Goal: Task Accomplishment & Management: Complete application form

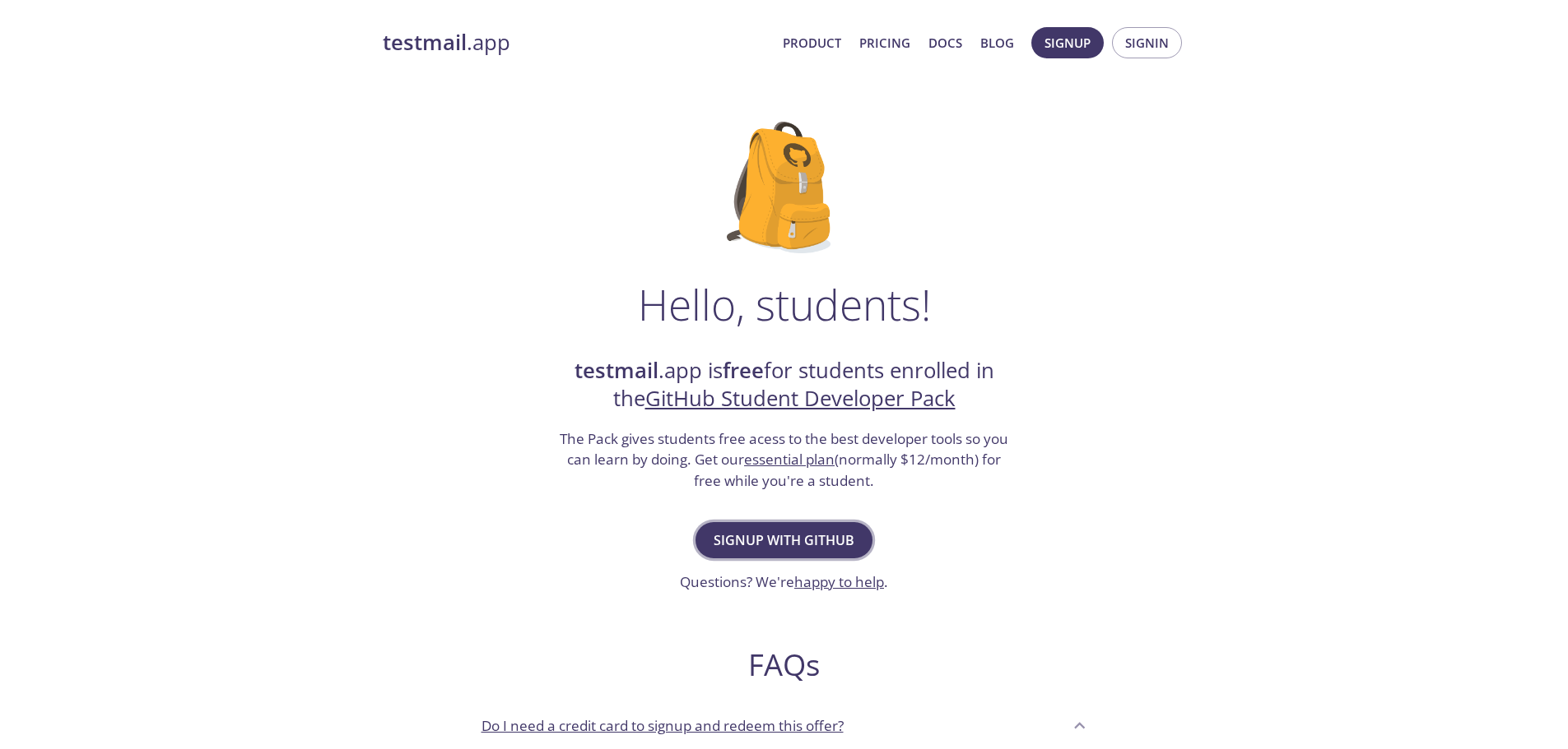
click at [793, 547] on span "Signup with GitHub" at bounding box center [784, 541] width 141 height 23
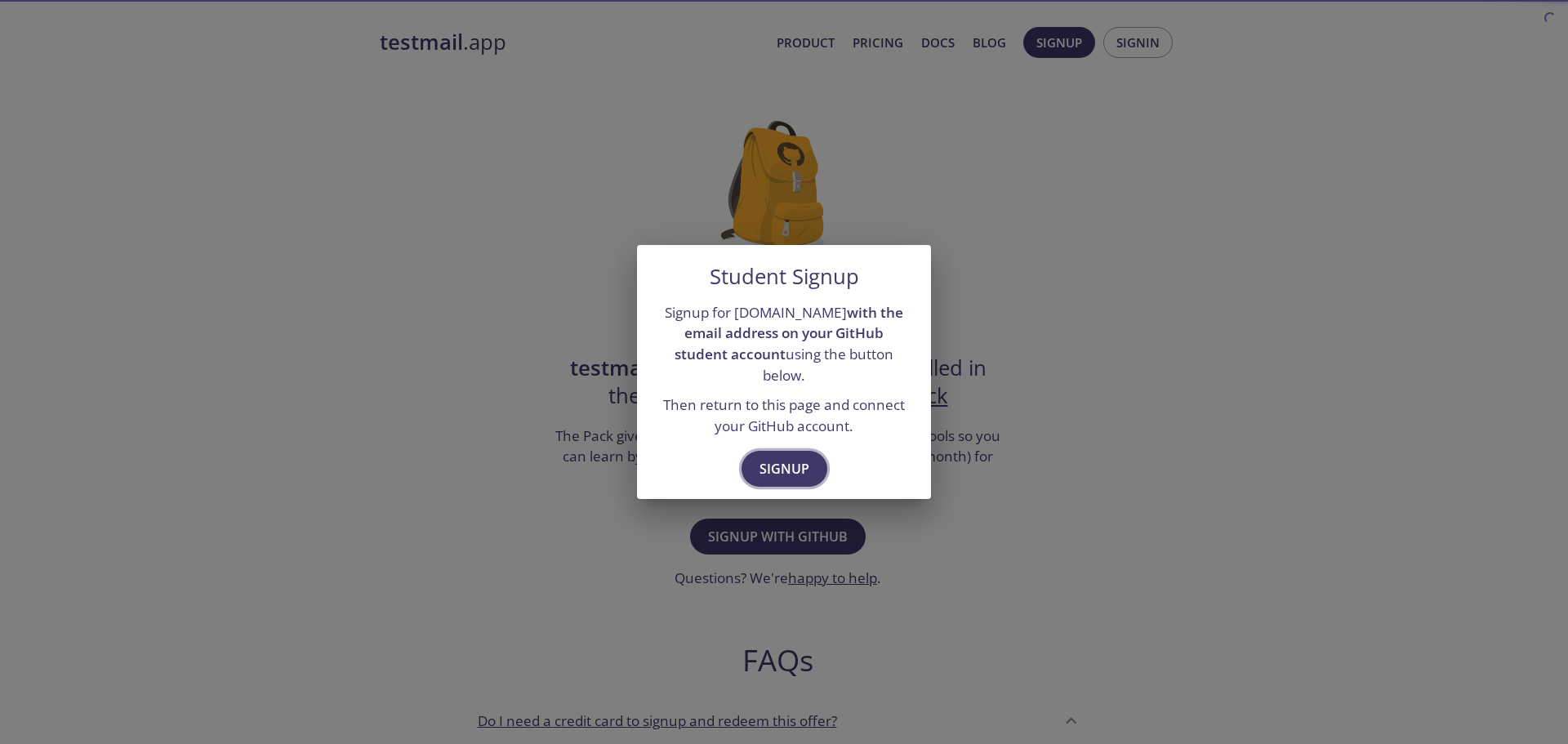
click at [791, 458] on span "Signup" at bounding box center [784, 469] width 49 height 23
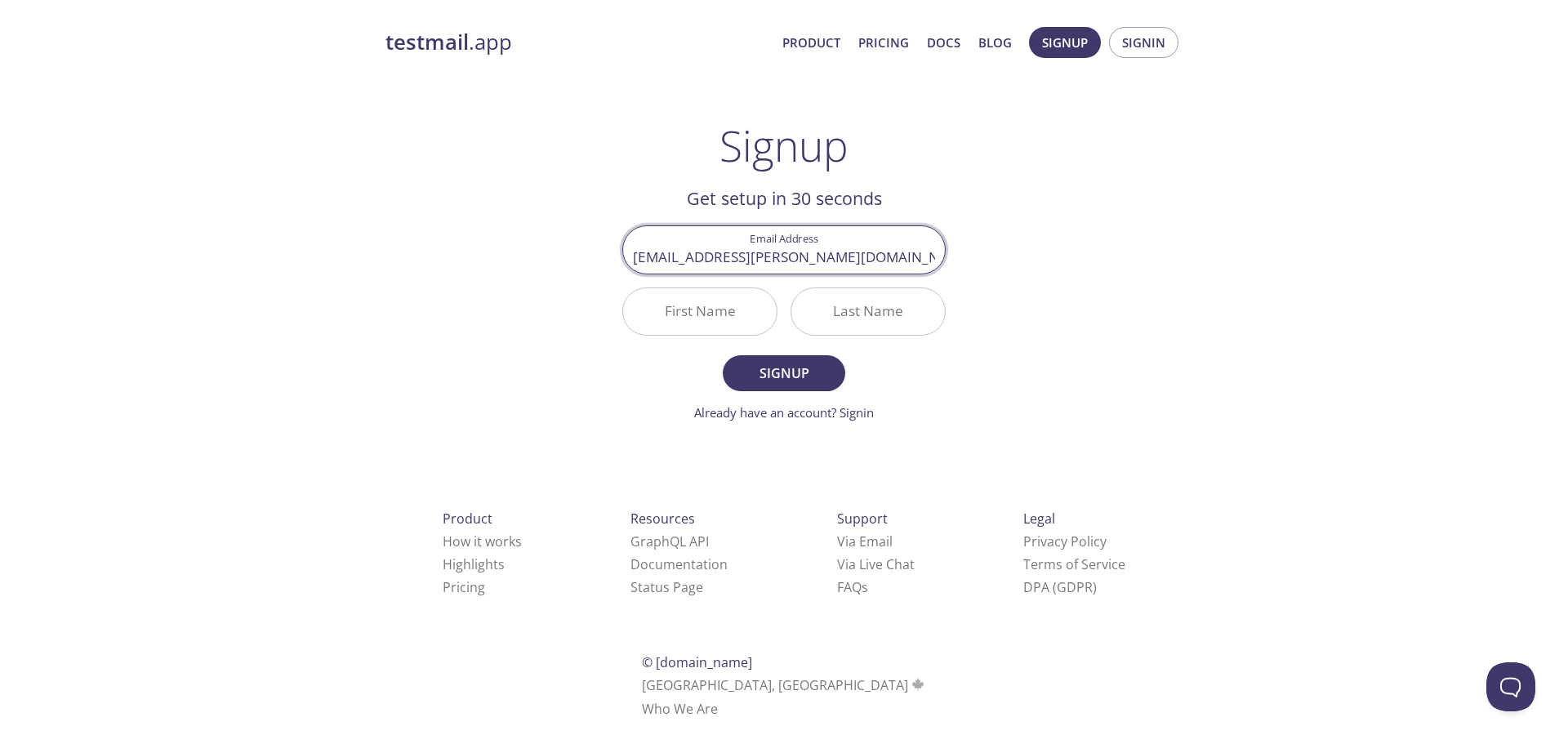
type input "dev.mohammad@tuta.io"
type input "Mohammad"
type input "Albuainain"
click at [723, 355] on button "Signup" at bounding box center [784, 373] width 123 height 36
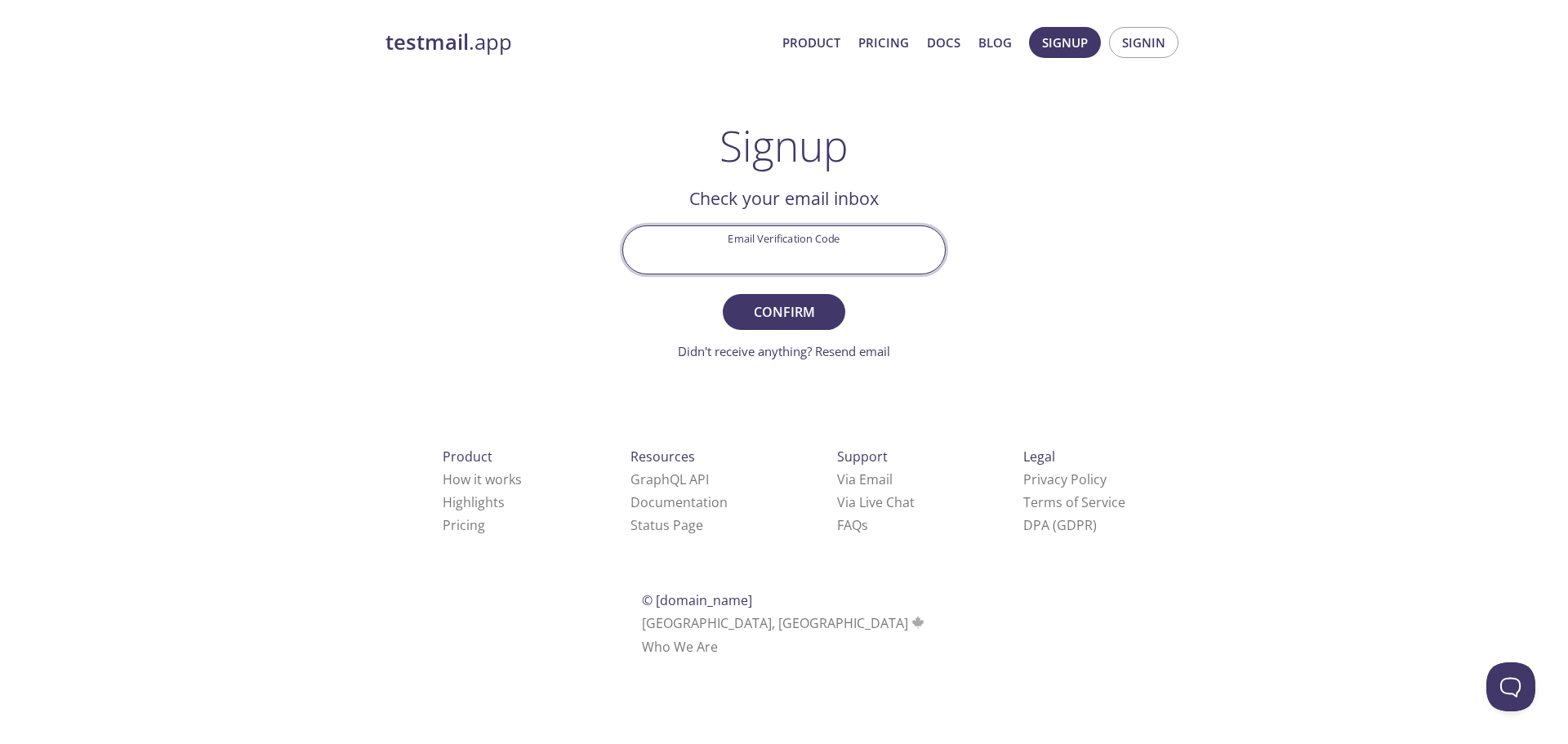
click at [805, 262] on input "Email Verification Code" at bounding box center [784, 249] width 322 height 47
type input "x"
type input "X19G8MG"
click at [723, 294] on button "Confirm" at bounding box center [784, 312] width 123 height 36
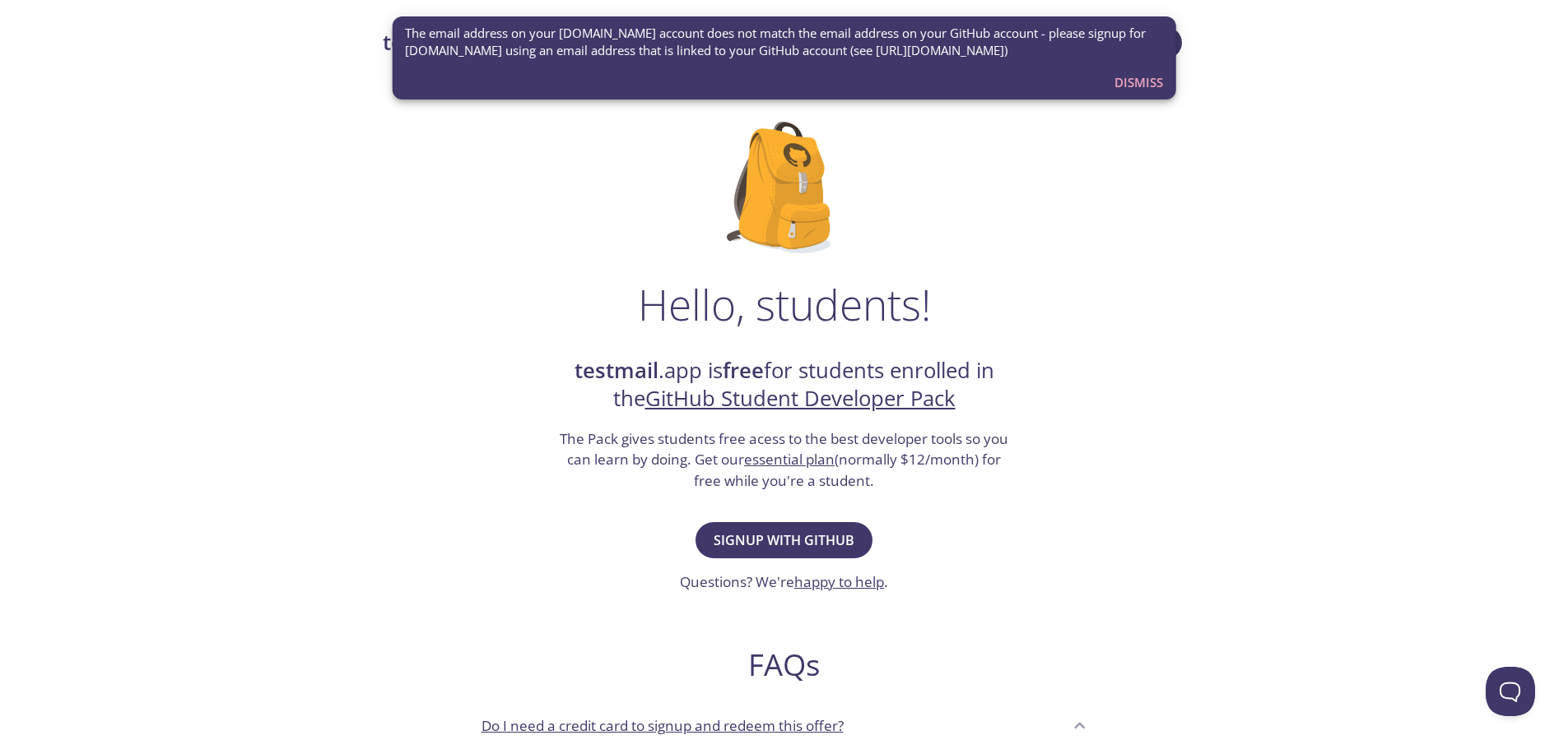
drag, startPoint x: 1237, startPoint y: 153, endPoint x: 1165, endPoint y: 171, distance: 74.2
click at [1237, 153] on div "testmail .app Product Pricing Docs Blog Console Hello, students! testmail .app …" at bounding box center [784, 730] width 1568 height 1430
click at [1134, 79] on span "Dismiss" at bounding box center [1138, 82] width 49 height 21
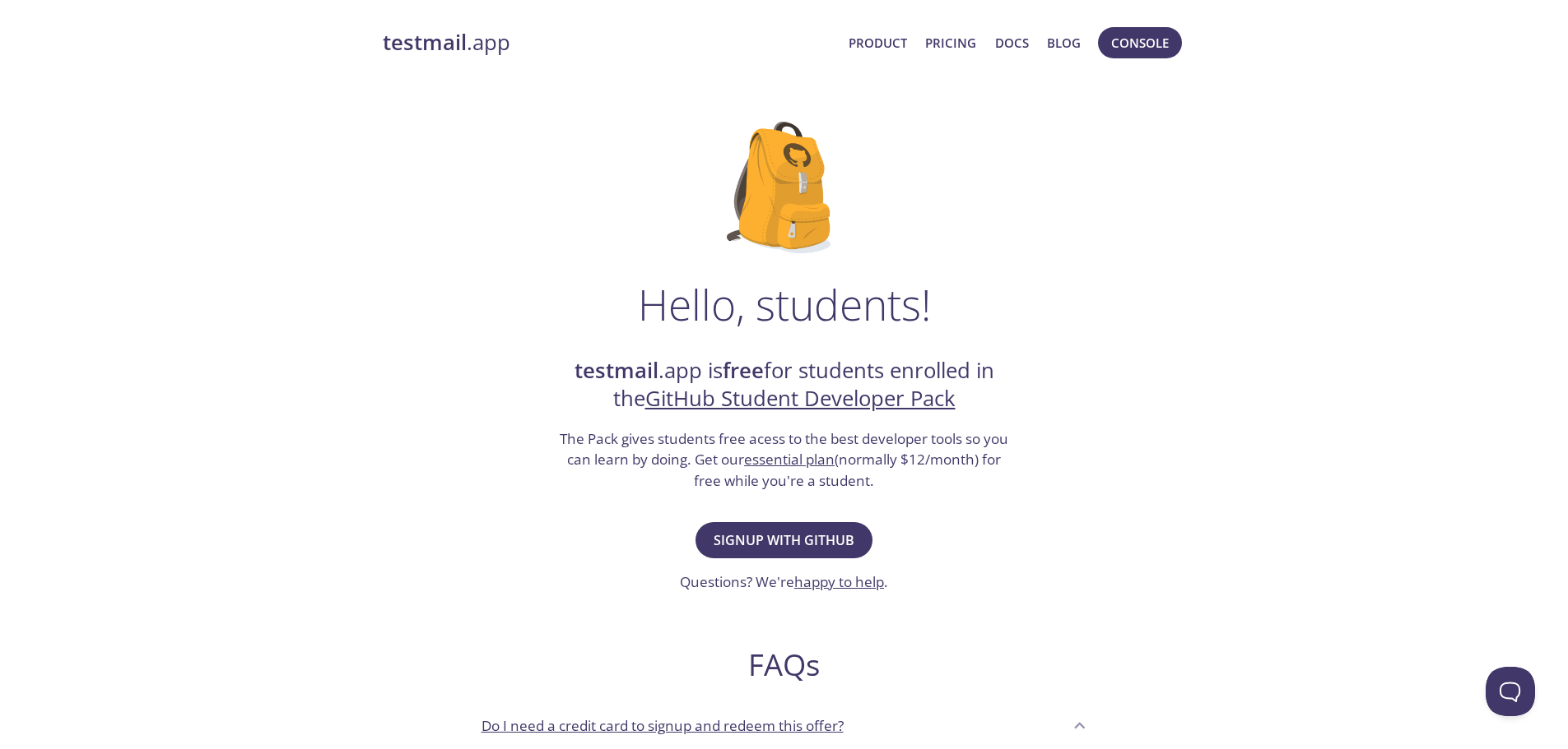
click at [465, 52] on strong "testmail" at bounding box center [424, 42] width 84 height 28
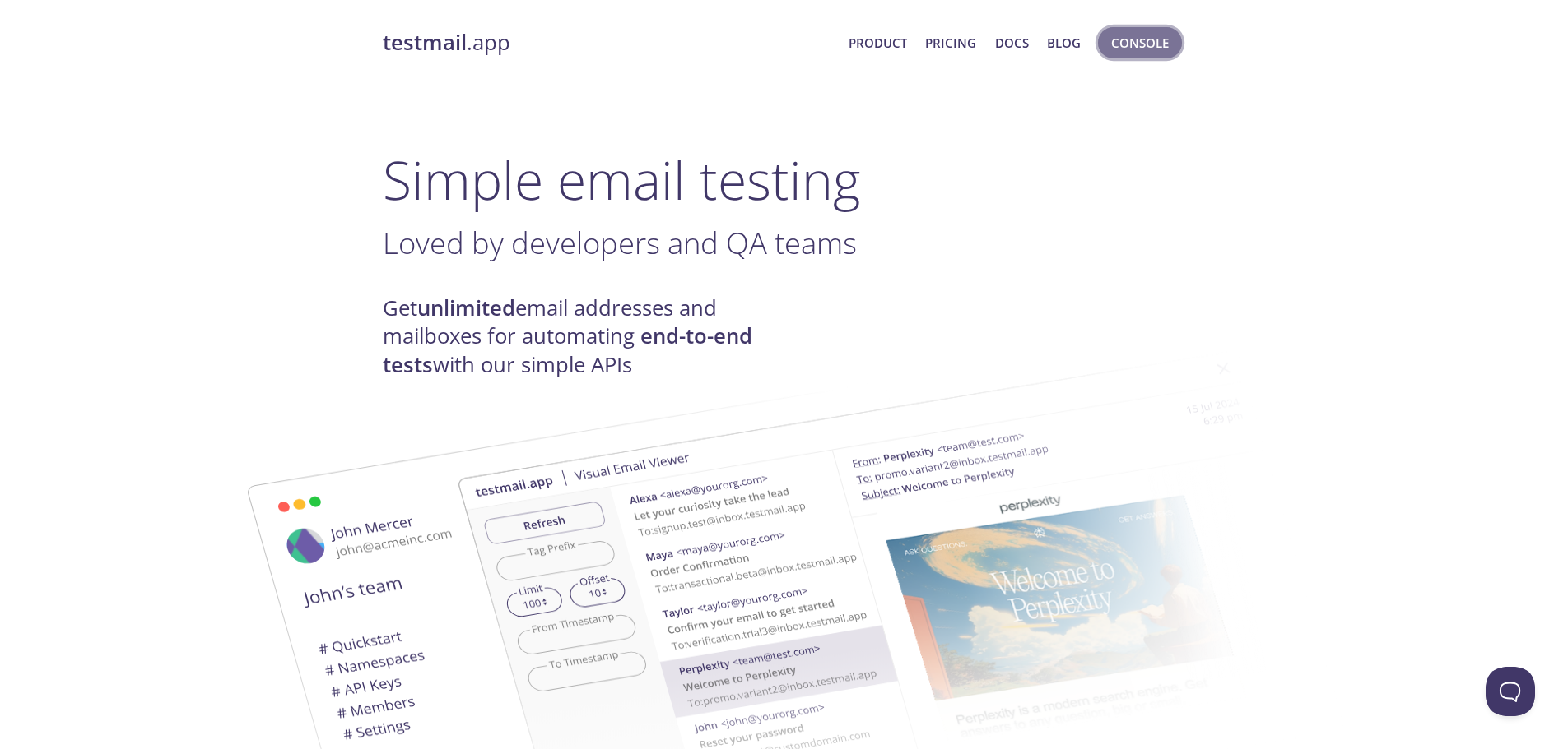
click at [1109, 38] on button "Console" at bounding box center [1140, 43] width 84 height 31
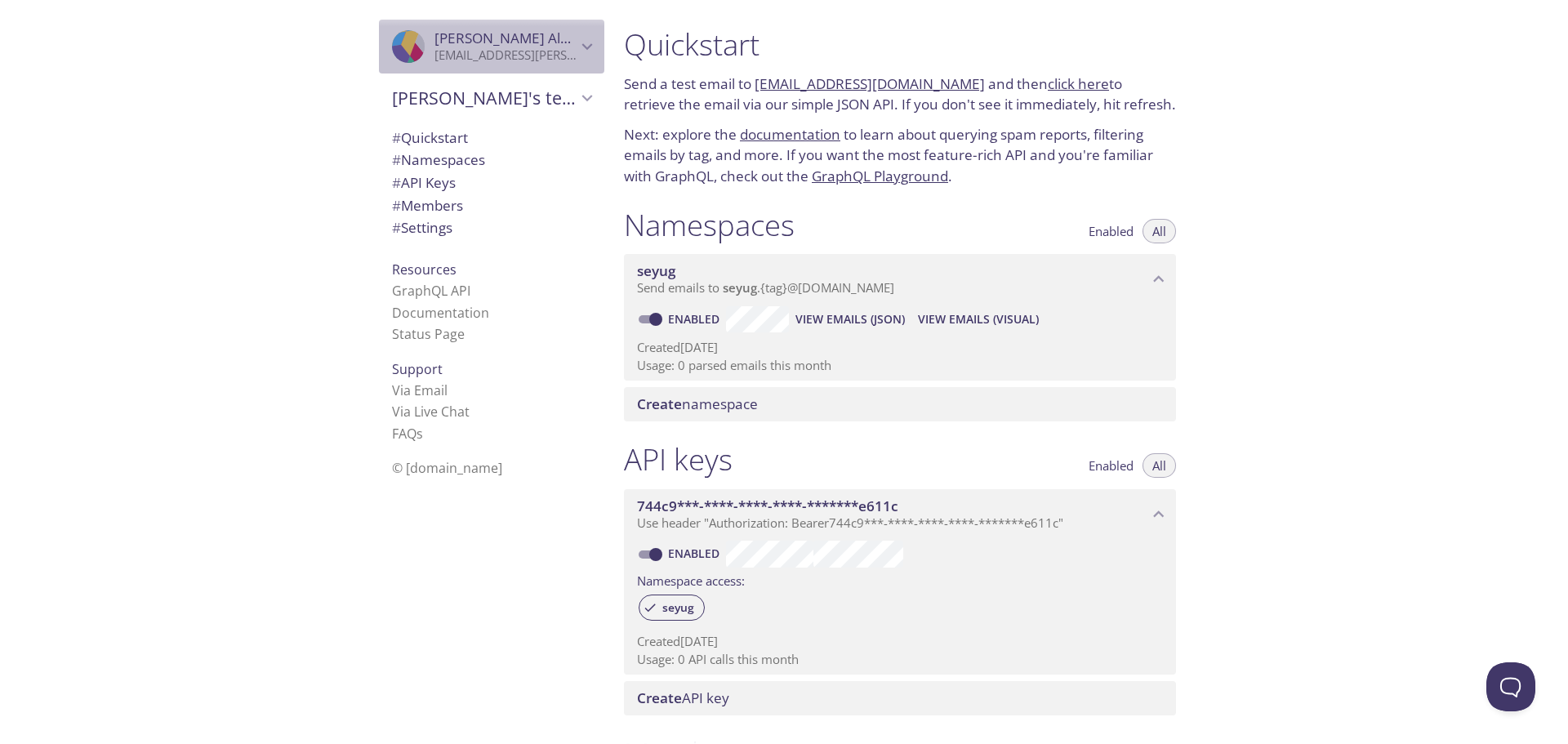
click at [577, 36] on icon "Mohammad Albuainain" at bounding box center [587, 47] width 21 height 21
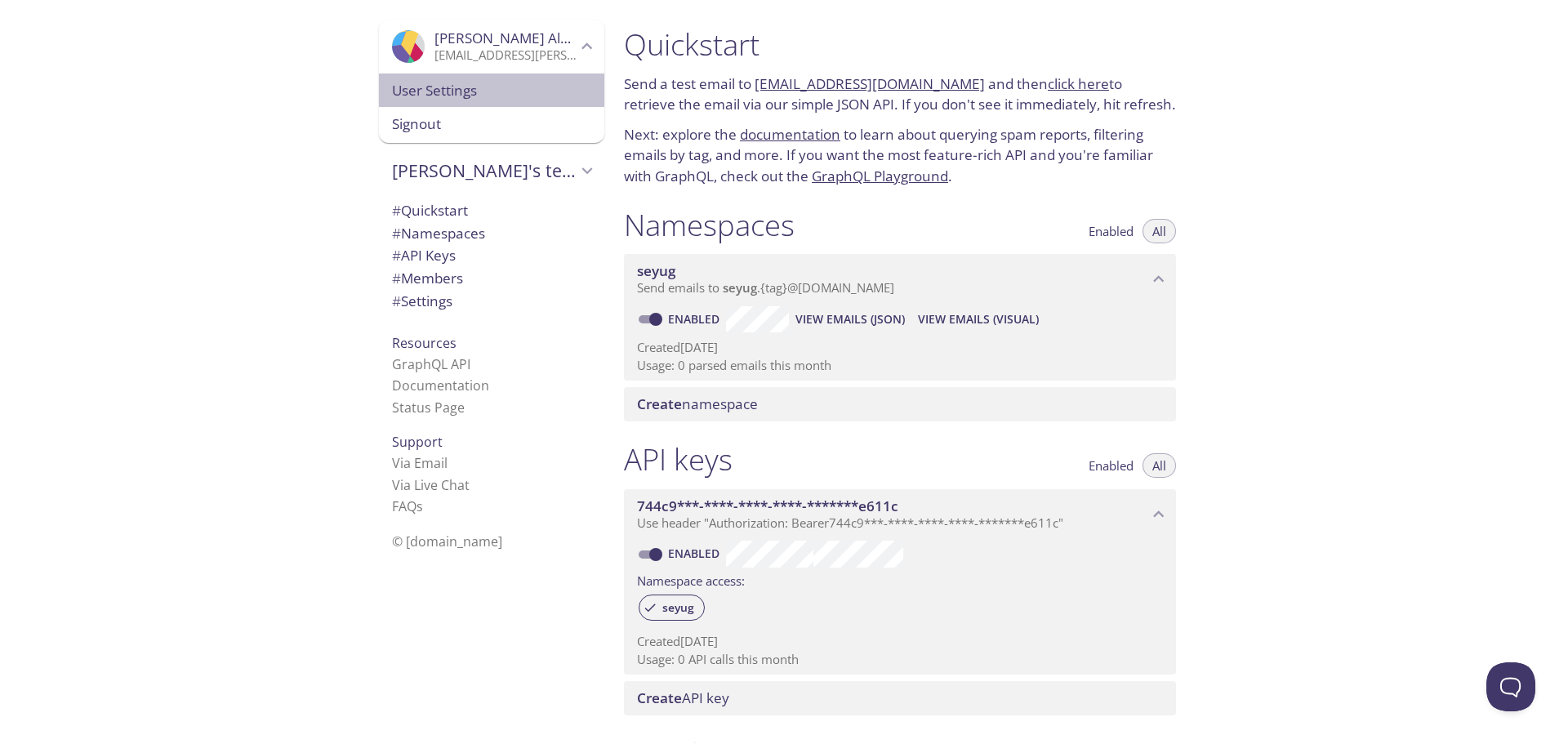
click at [468, 85] on span "User Settings" at bounding box center [492, 91] width 200 height 21
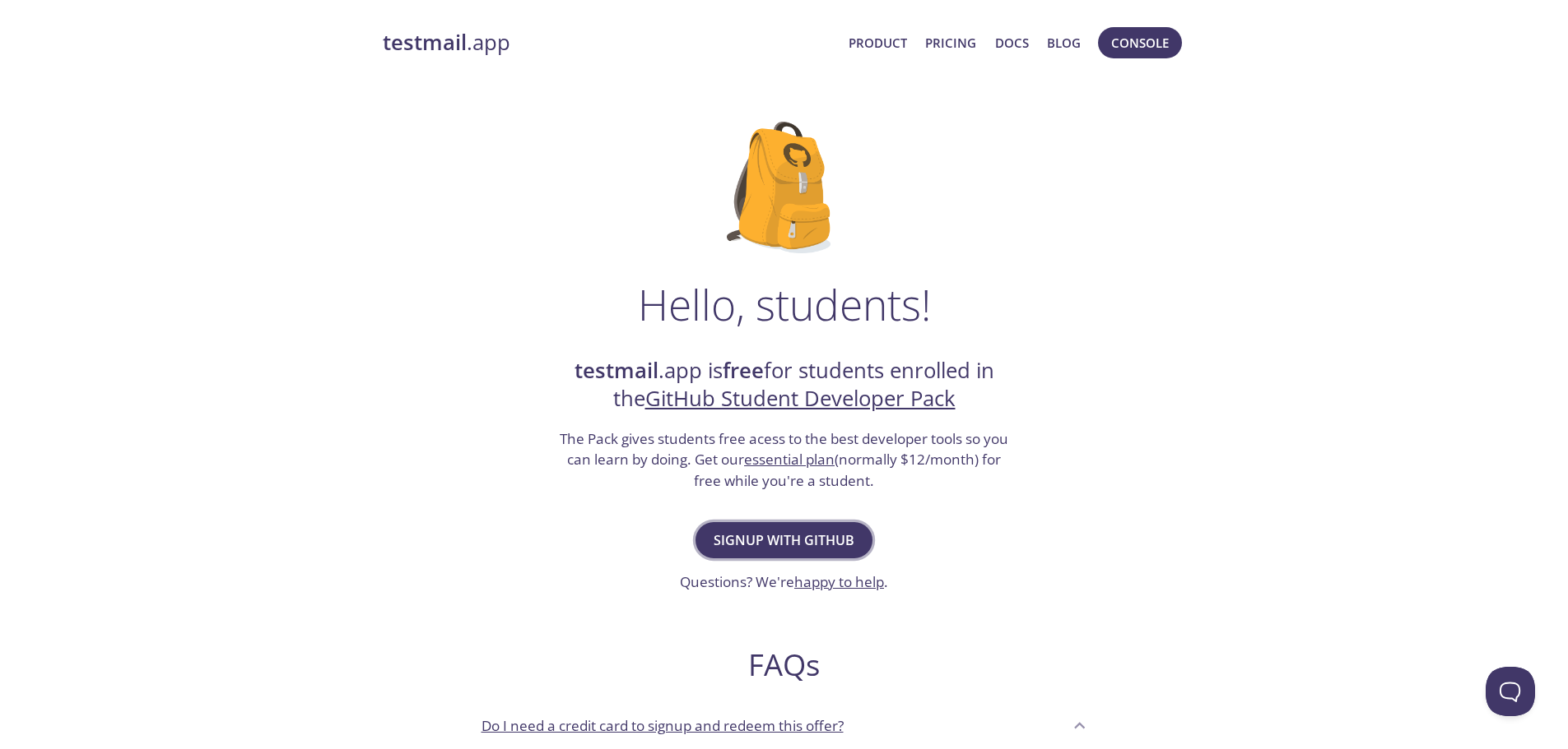
click at [848, 536] on span "Signup with GitHub" at bounding box center [784, 541] width 141 height 23
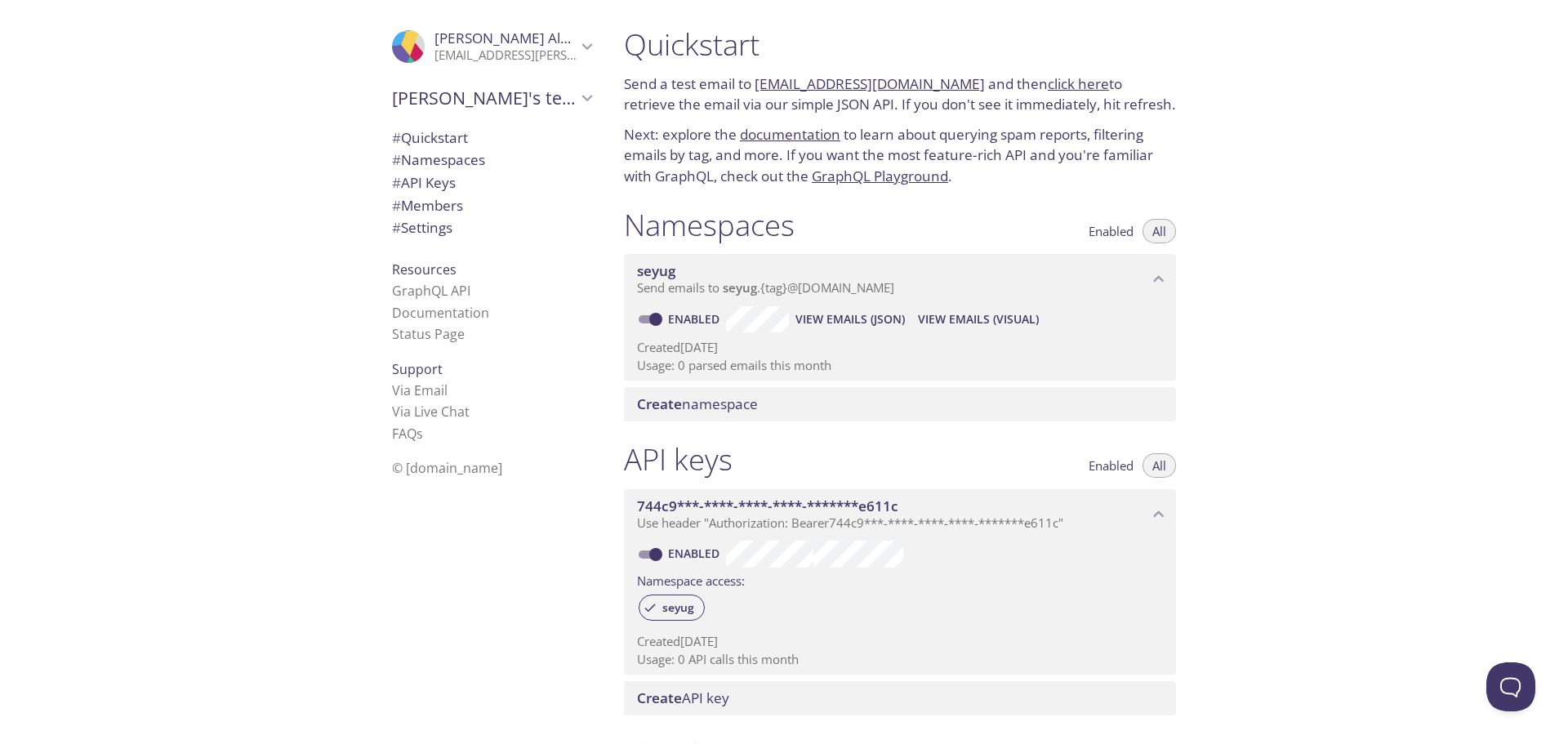
click at [1053, 82] on link "click here" at bounding box center [1078, 83] width 61 height 19
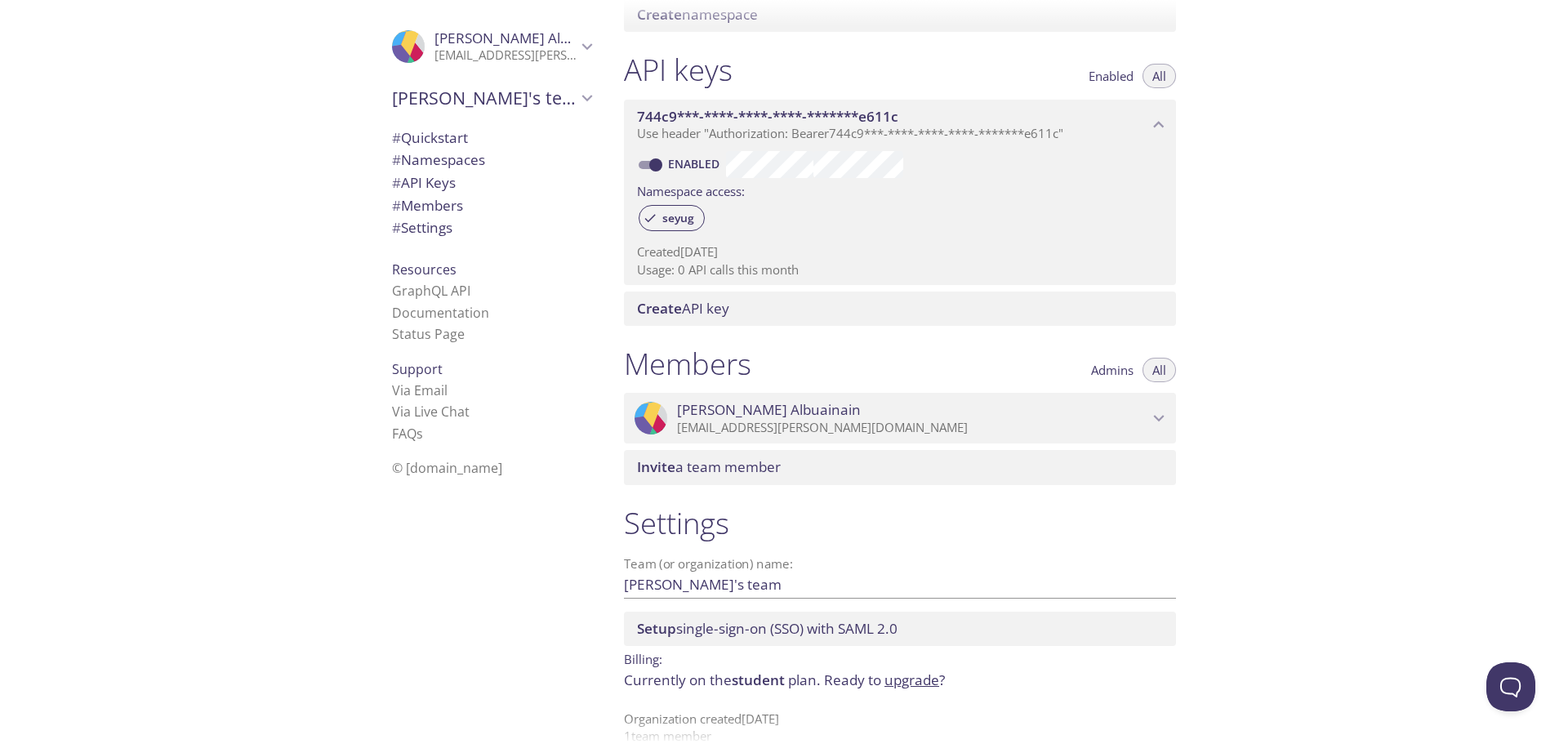
scroll to position [418, 0]
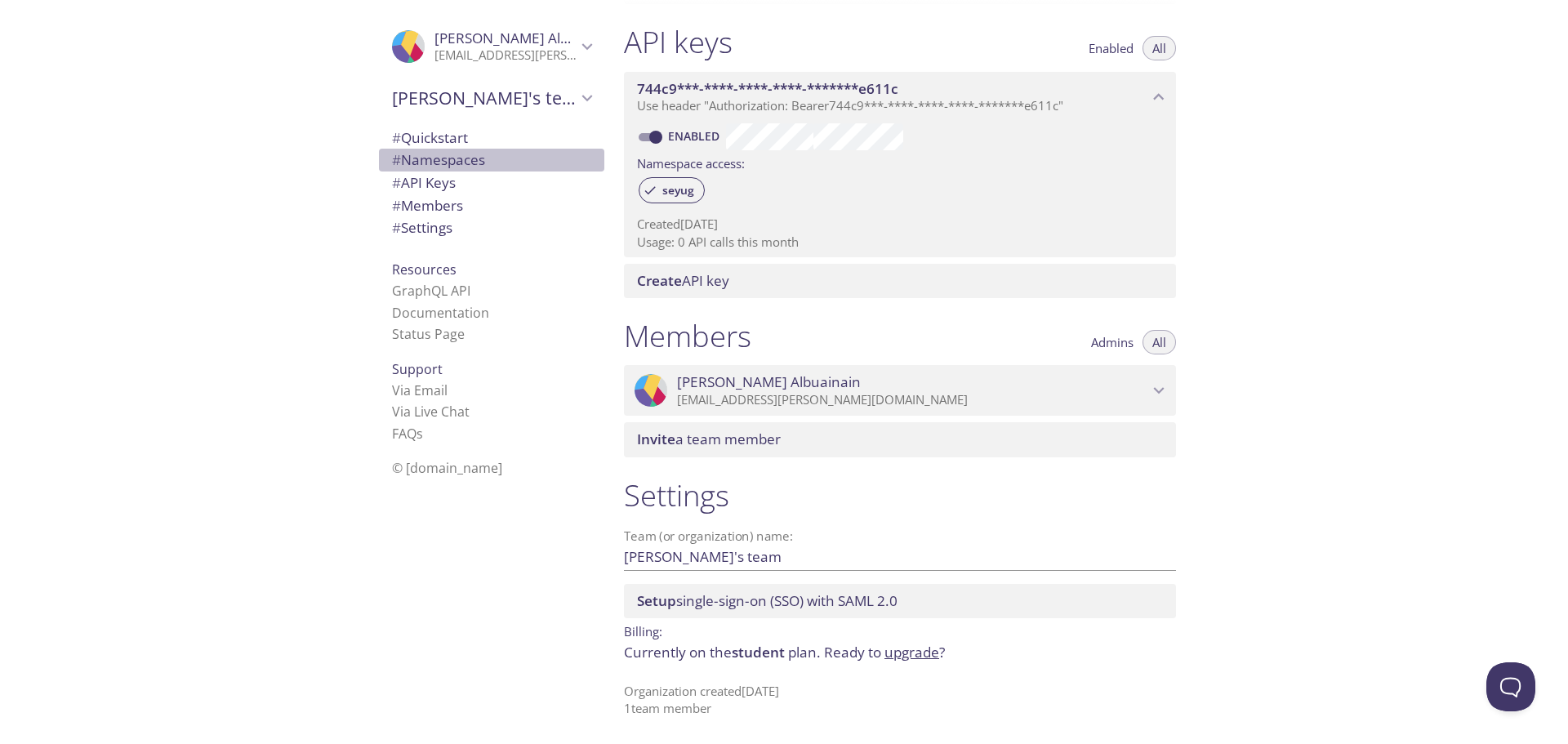
click at [501, 163] on span "# Namespaces" at bounding box center [492, 160] width 200 height 21
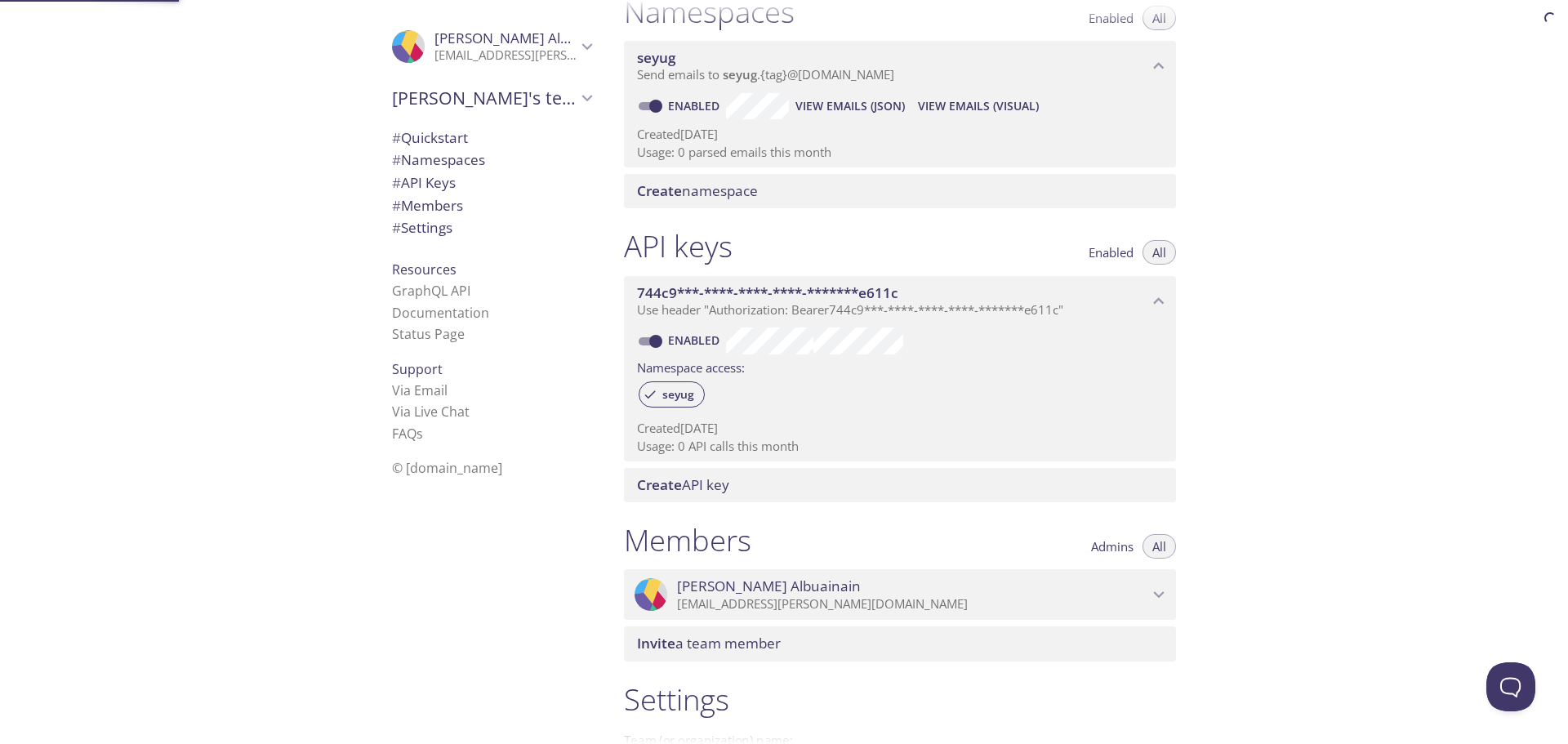
scroll to position [207, 0]
